Goal: Transaction & Acquisition: Purchase product/service

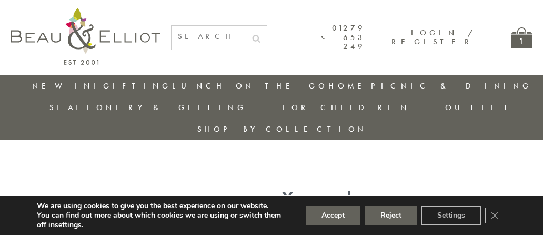
type input "[EMAIL_ADDRESS][DOMAIN_NAME]"
type input "[PERSON_NAME]"
type input "23, [GEOGRAPHIC_DATA], [GEOGRAPHIC_DATA]"
type input "[GEOGRAPHIC_DATA]"
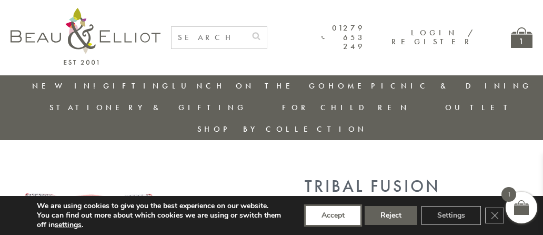
click at [332, 215] on button "Accept" at bounding box center [333, 215] width 55 height 19
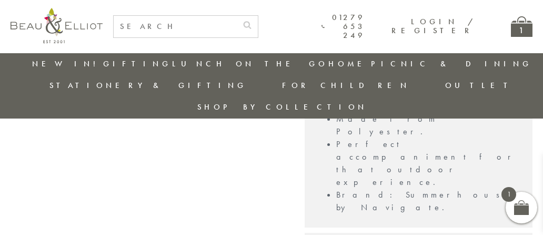
scroll to position [728, 0]
